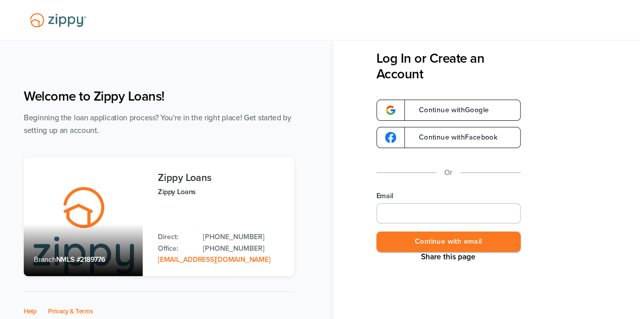
type input "**********"
click at [441, 244] on button "Continue with email" at bounding box center [448, 242] width 144 height 21
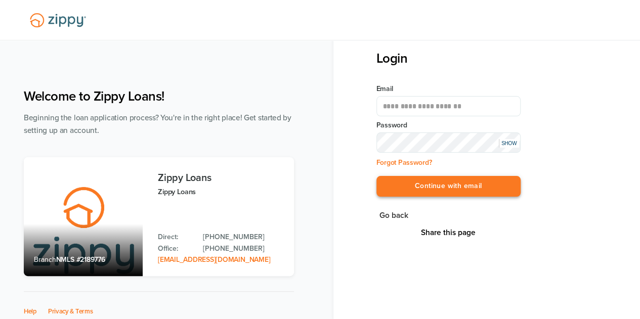
click at [453, 182] on button "Continue with email" at bounding box center [448, 186] width 144 height 21
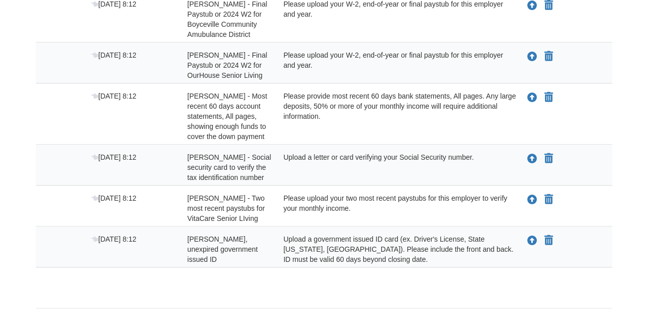
scroll to position [446, 0]
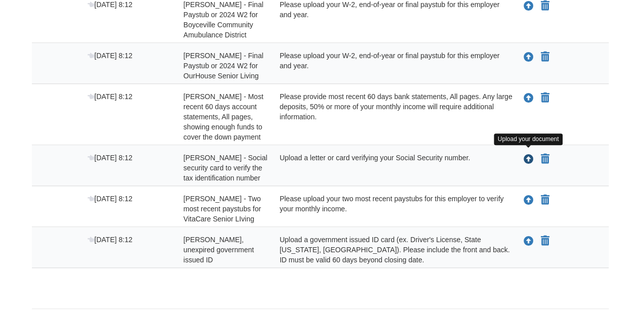
click at [530, 155] on icon "Upload Jasmine Peterson - Social security card to verify the tax identification…" at bounding box center [528, 160] width 10 height 10
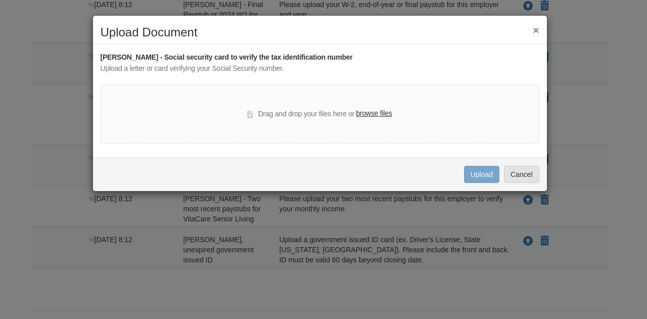
click at [383, 116] on label "browse files" at bounding box center [374, 113] width 36 height 11
click at [0, 0] on input "browse files" at bounding box center [0, 0] width 0 height 0
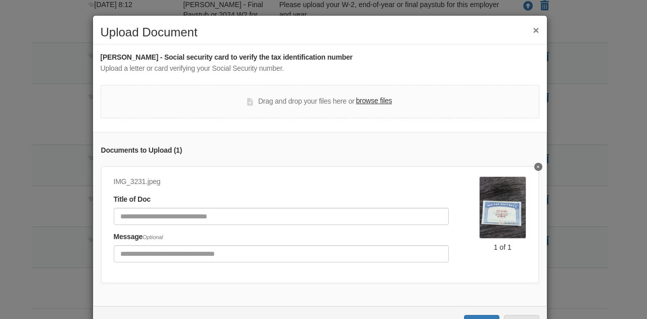
scroll to position [42, 0]
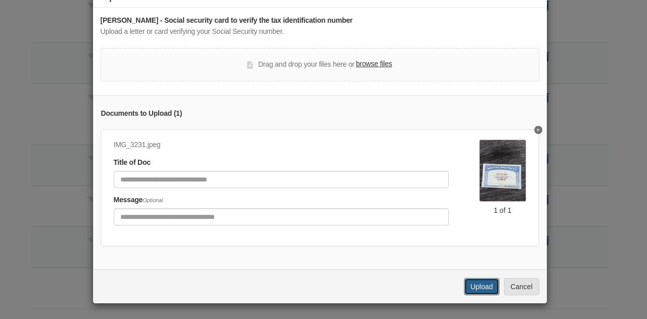
click at [474, 282] on button "Upload" at bounding box center [481, 286] width 35 height 17
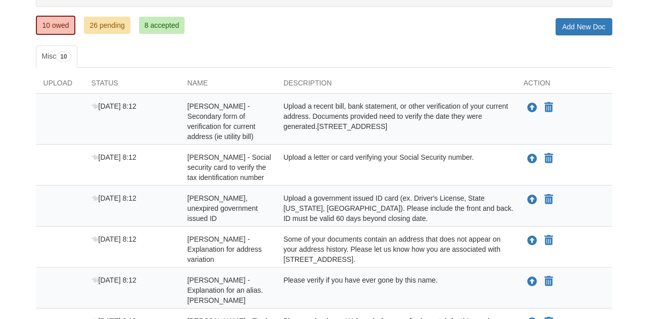
scroll to position [129, 0]
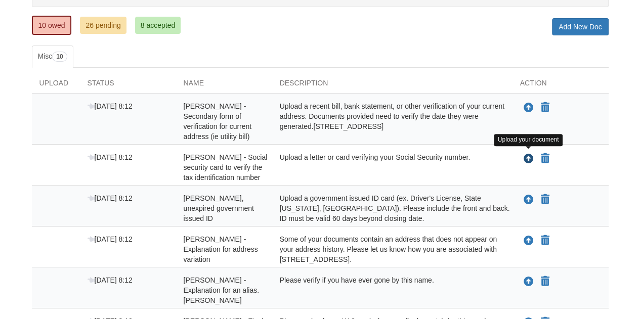
click at [526, 157] on icon "Upload Damien Peterson - Social security card to verify the tax identification …" at bounding box center [528, 159] width 10 height 10
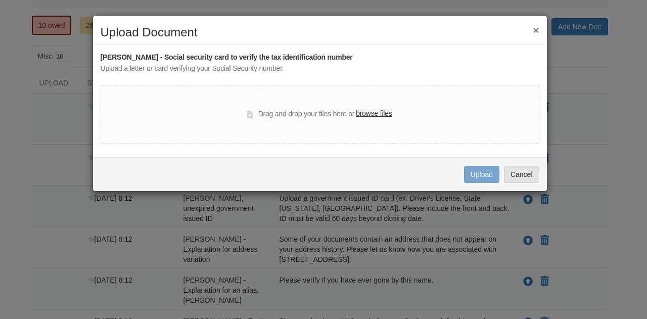
click at [375, 113] on label "browse files" at bounding box center [374, 113] width 36 height 11
click at [0, 0] on input "browse files" at bounding box center [0, 0] width 0 height 0
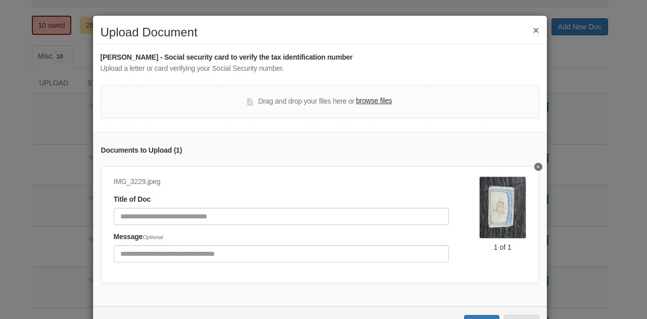
scroll to position [42, 0]
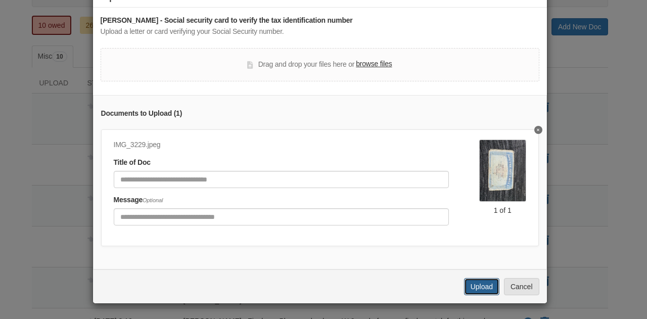
click at [476, 285] on button "Upload" at bounding box center [481, 286] width 35 height 17
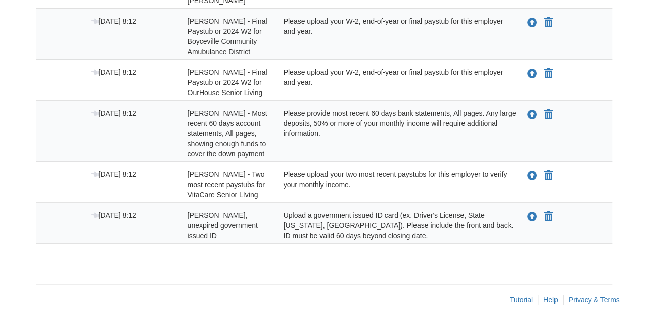
scroll to position [390, 0]
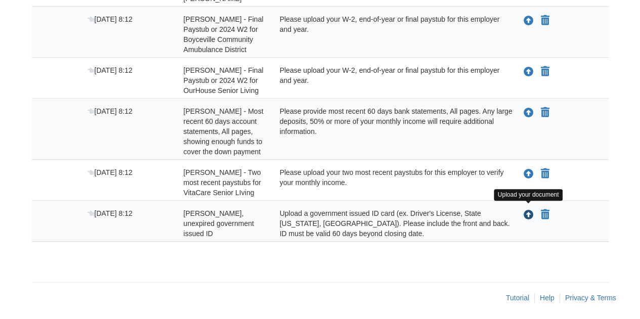
click at [529, 210] on icon "Upload Jasmine Peterson - Valid, unexpired government issued ID" at bounding box center [528, 215] width 10 height 10
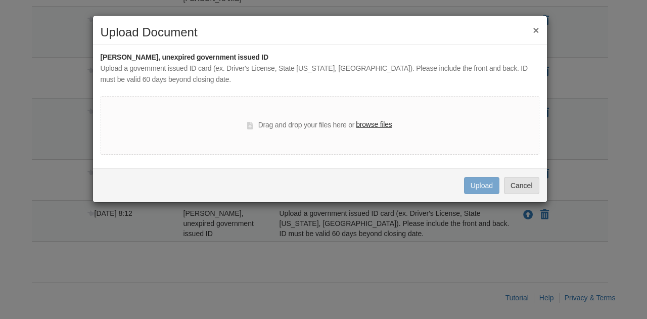
click at [370, 125] on label "browse files" at bounding box center [374, 124] width 36 height 11
click at [0, 0] on input "browse files" at bounding box center [0, 0] width 0 height 0
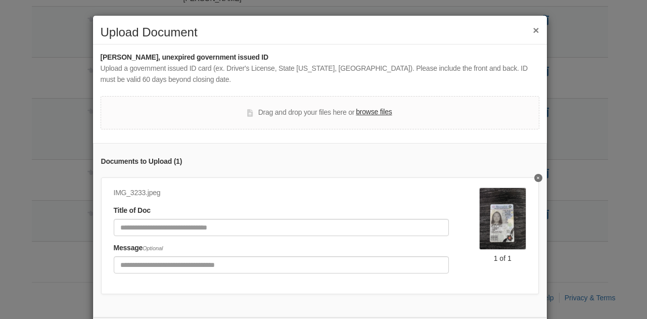
scroll to position [54, 0]
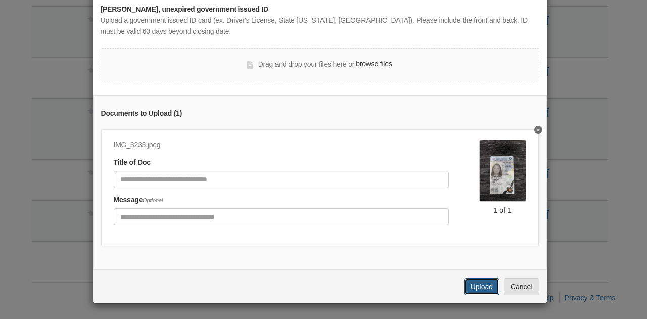
click at [474, 283] on button "Upload" at bounding box center [481, 286] width 35 height 17
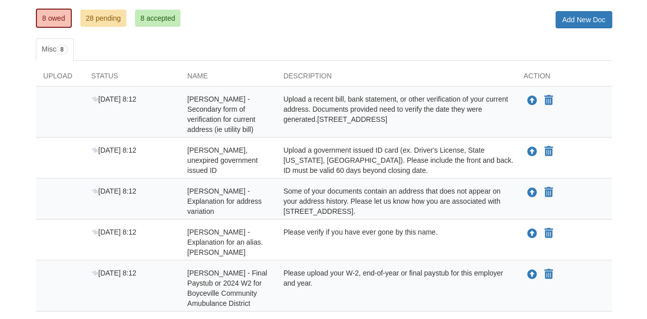
scroll to position [144, 0]
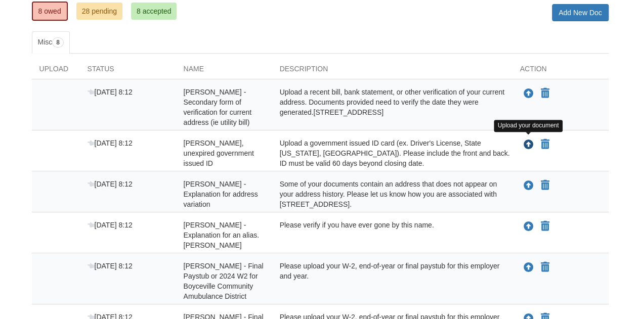
click at [524, 142] on icon "Upload Damien Peterson - Valid, unexpired government issued ID" at bounding box center [528, 145] width 10 height 10
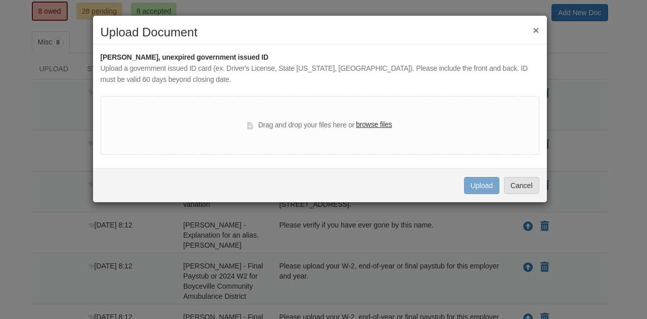
click at [377, 124] on label "browse files" at bounding box center [374, 124] width 36 height 11
click at [0, 0] on input "browse files" at bounding box center [0, 0] width 0 height 0
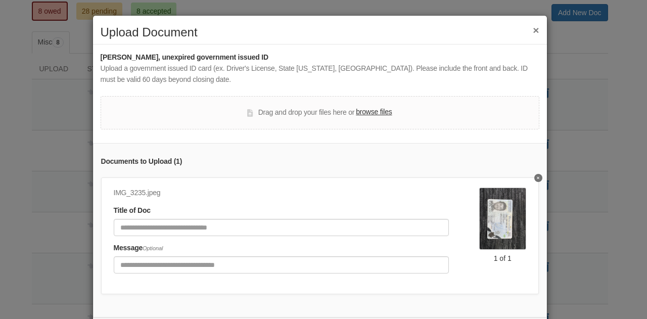
scroll to position [54, 0]
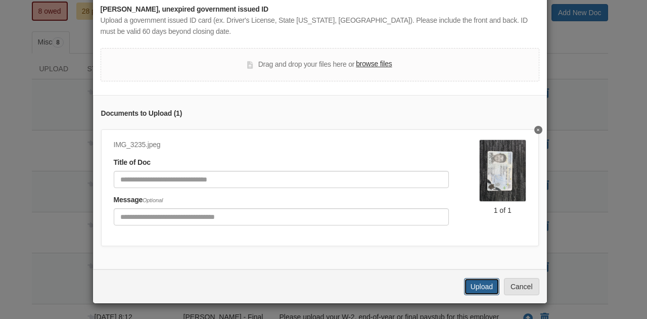
click at [480, 281] on button "Upload" at bounding box center [481, 286] width 35 height 17
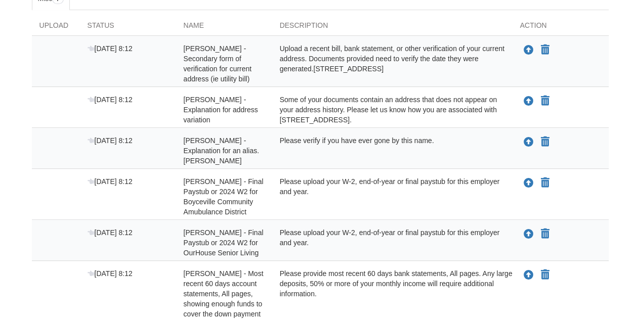
scroll to position [187, 0]
